Goal: Navigation & Orientation: Find specific page/section

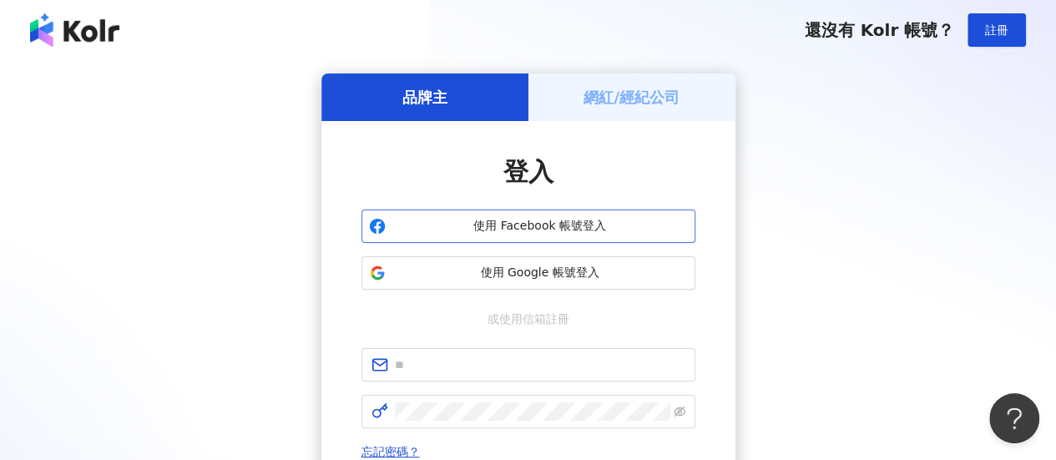
click at [522, 226] on span "使用 Facebook 帳號登入" at bounding box center [539, 226] width 295 height 17
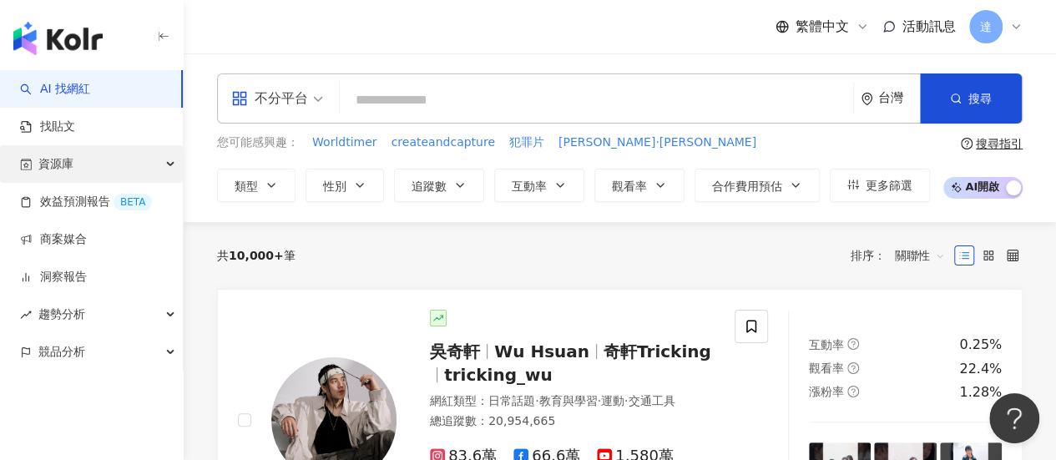
click at [84, 168] on div "資源庫" at bounding box center [91, 164] width 183 height 38
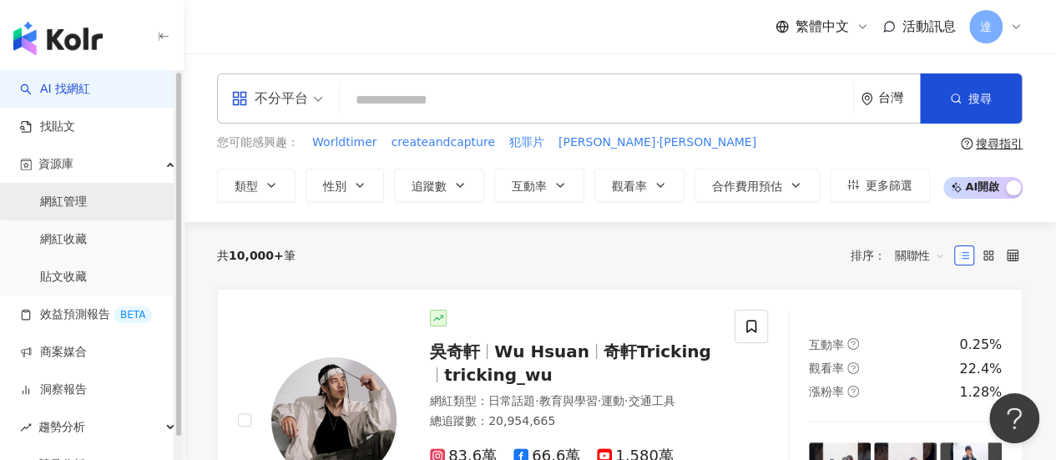
click at [75, 206] on link "網紅管理" at bounding box center [63, 202] width 47 height 17
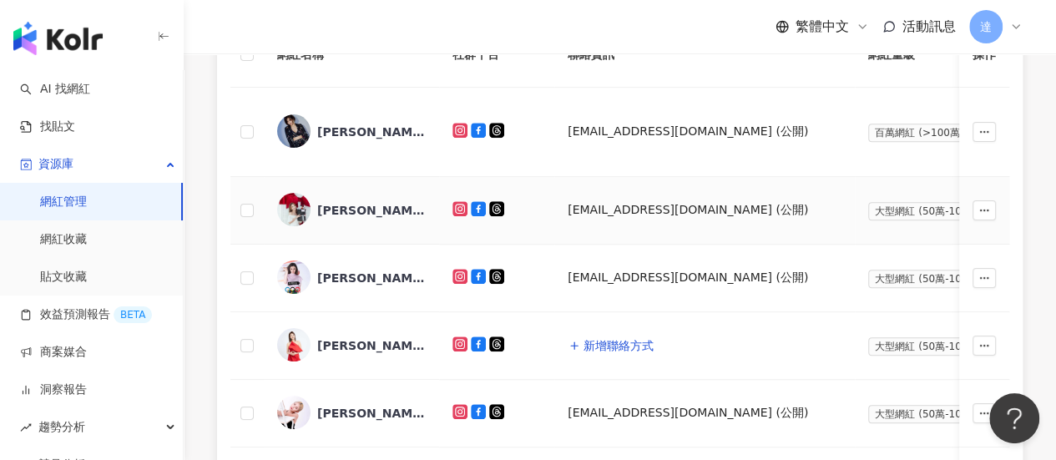
scroll to position [501, 0]
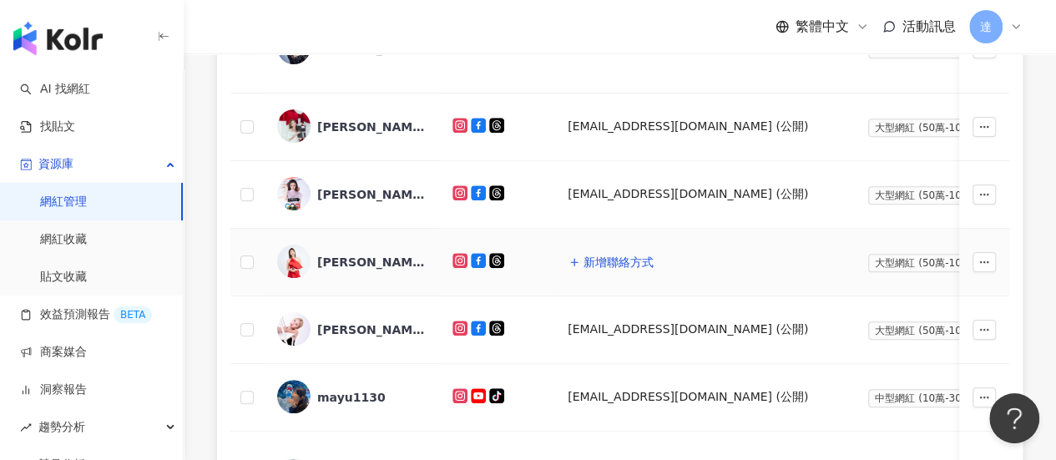
click at [303, 260] on img at bounding box center [293, 260] width 33 height 33
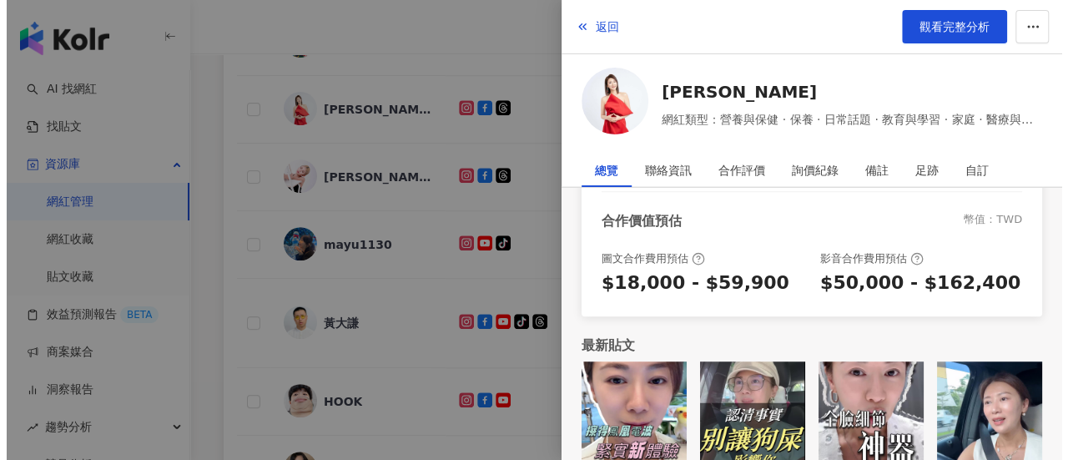
scroll to position [751, 0]
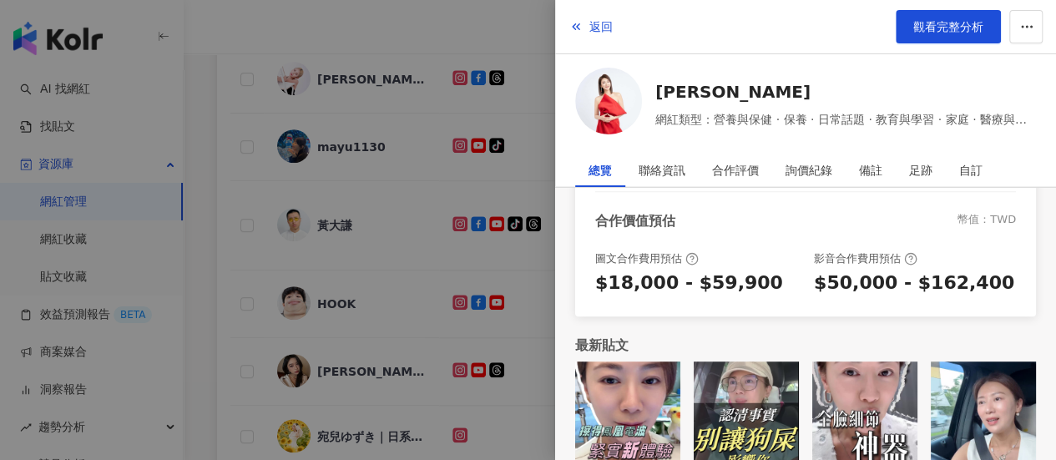
click at [636, 384] on img at bounding box center [627, 413] width 105 height 105
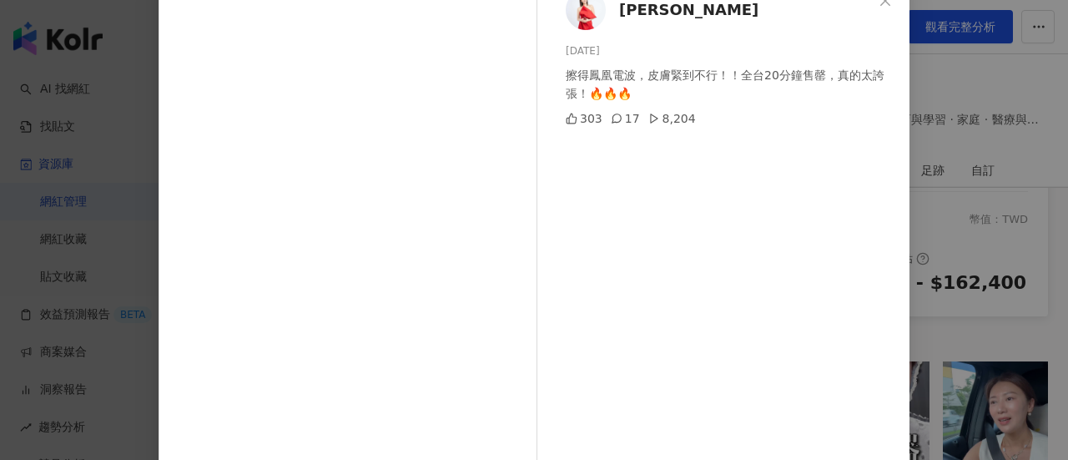
scroll to position [0, 0]
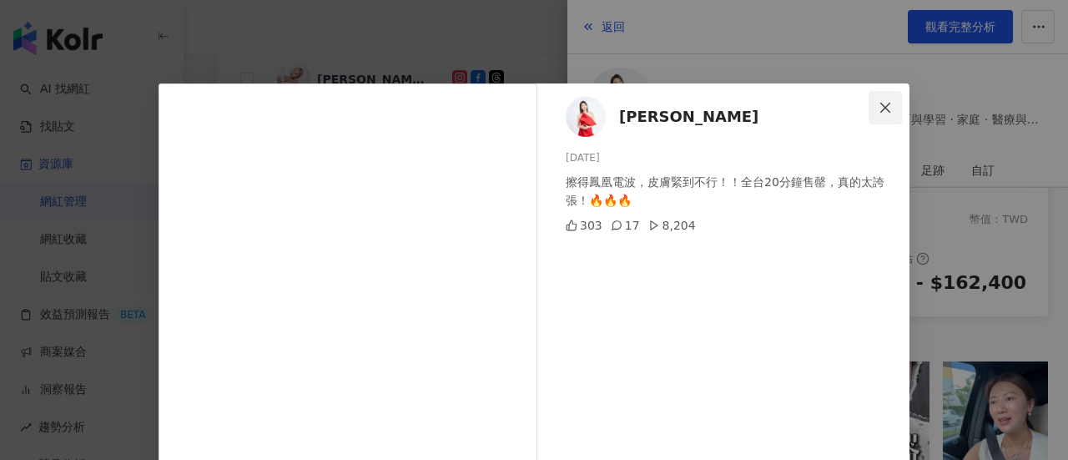
click at [879, 108] on icon "close" at bounding box center [885, 107] width 13 height 13
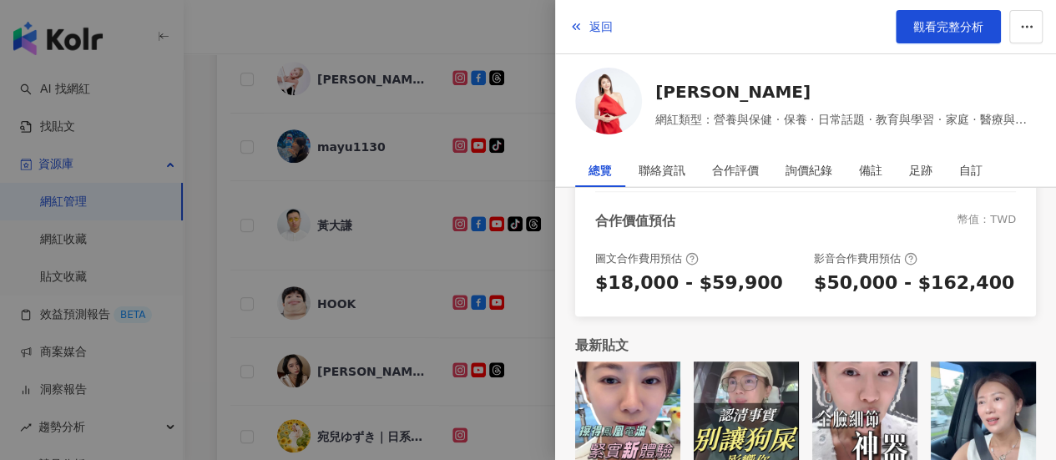
click at [980, 421] on img at bounding box center [982, 413] width 105 height 105
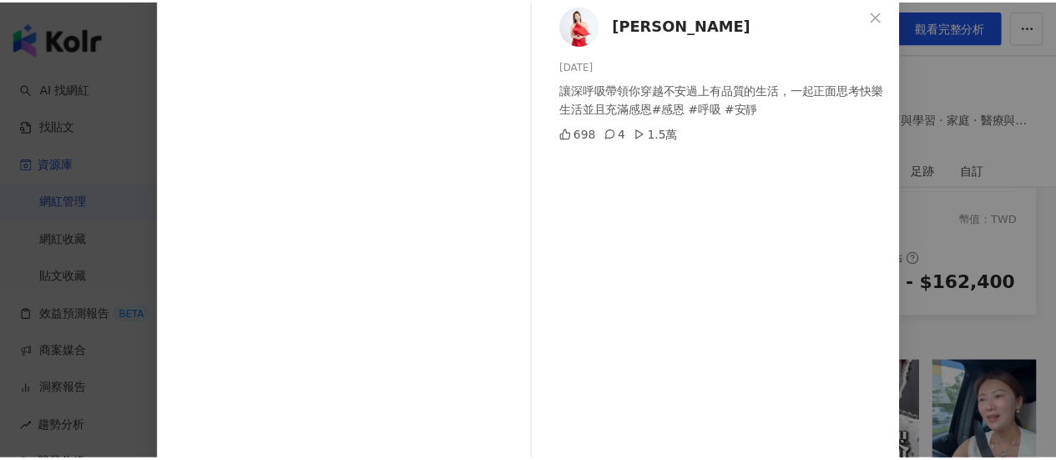
scroll to position [167, 0]
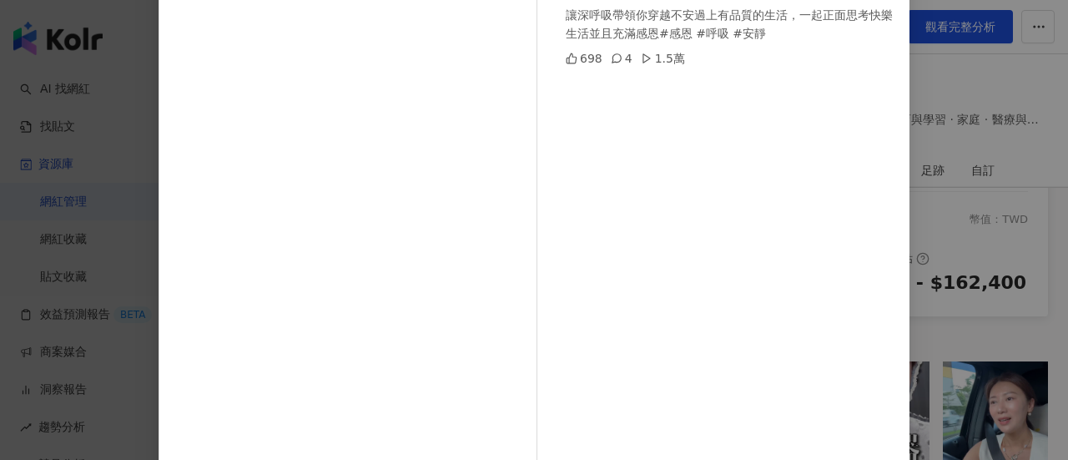
click at [996, 89] on div "[PERSON_NAME] [DATE] 讓深呼吸帶領你穿越不安過上有品質的生活，一起正面思考快樂生活並且充滿感恩#感恩 #呼吸 #安靜 698 4 1.5萬…" at bounding box center [534, 230] width 1068 height 460
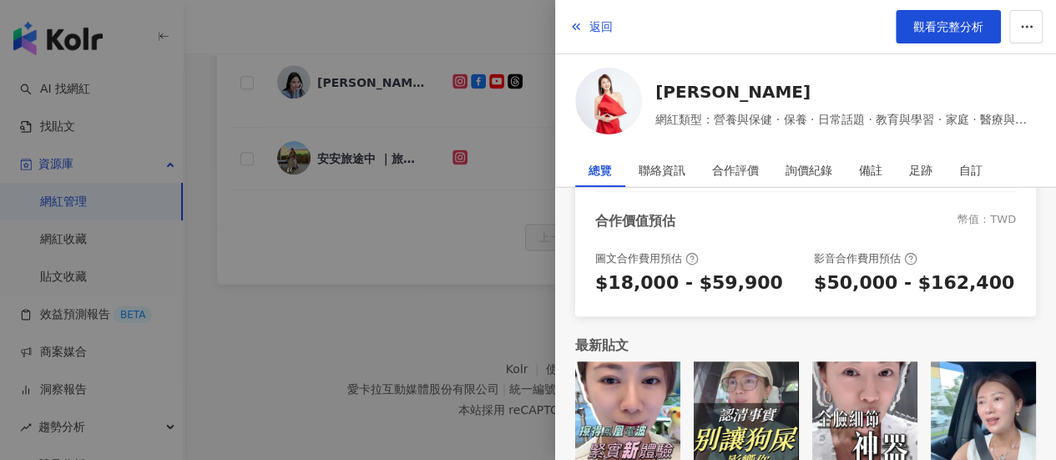
scroll to position [1185, 0]
click at [575, 28] on icon "button" at bounding box center [575, 26] width 13 height 13
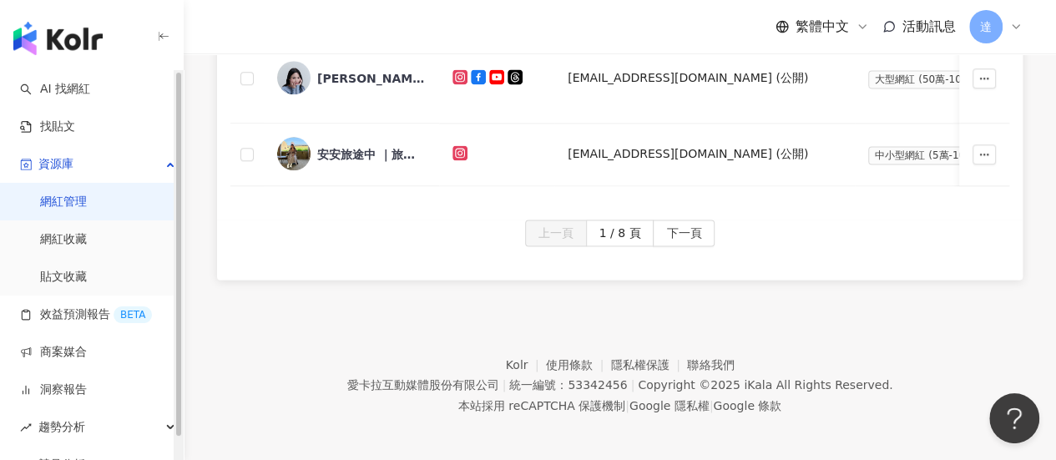
scroll to position [935, 0]
